Goal: Use online tool/utility: Use online tool/utility

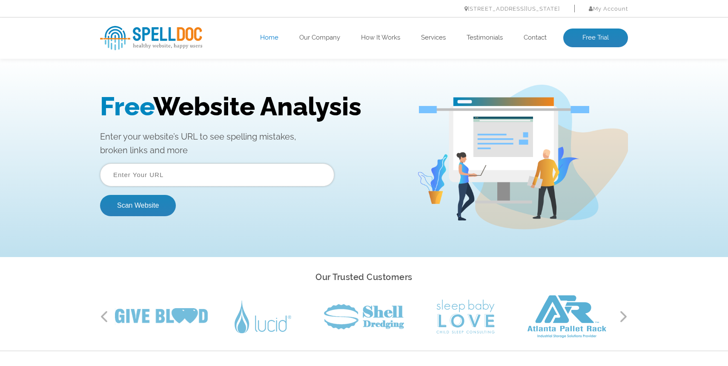
click at [287, 175] on input "text" at bounding box center [217, 174] width 234 height 23
paste input "[URL][DOMAIN_NAME]"
type input "[URL][DOMAIN_NAME]"
click at [162, 201] on button "Scan Website" at bounding box center [138, 205] width 76 height 21
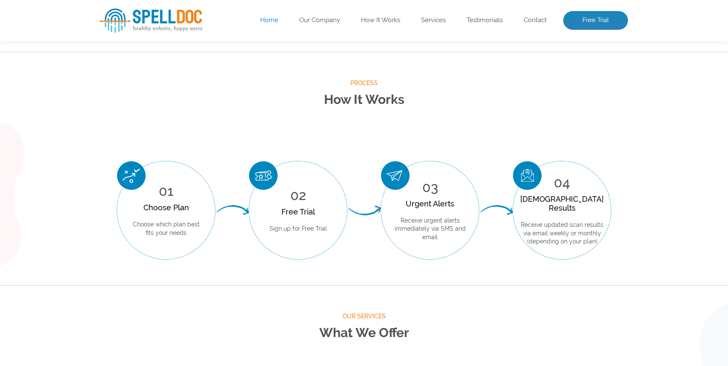
scroll to position [289, 0]
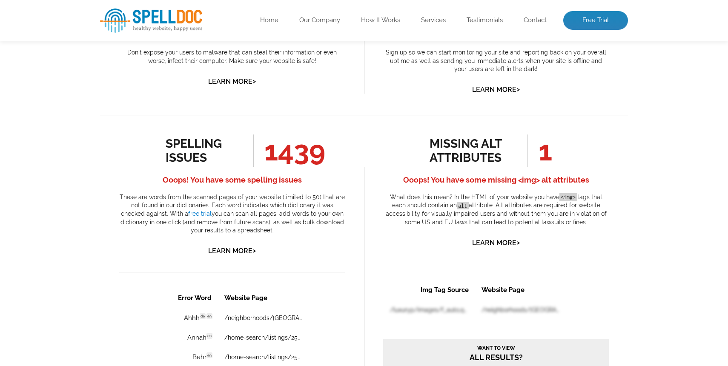
scroll to position [376, 0]
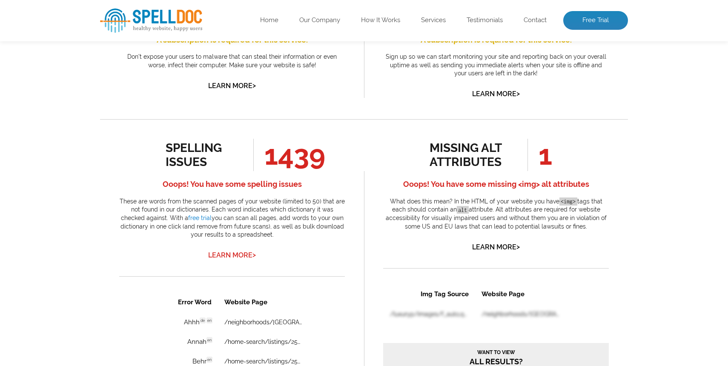
click at [244, 256] on link "Learn More >" at bounding box center [232, 255] width 48 height 8
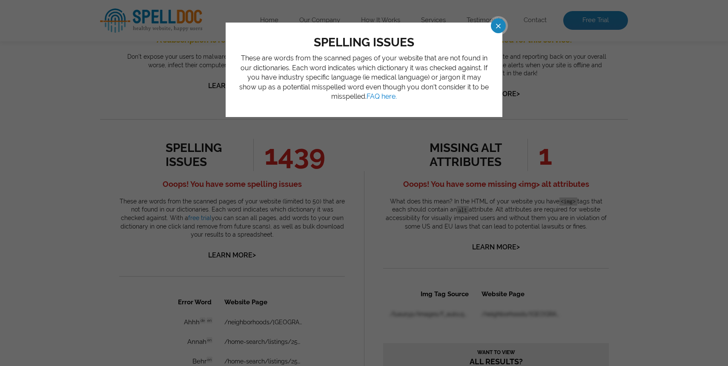
click at [498, 26] on span at bounding box center [490, 25] width 15 height 15
